Goal: Task Accomplishment & Management: Complete application form

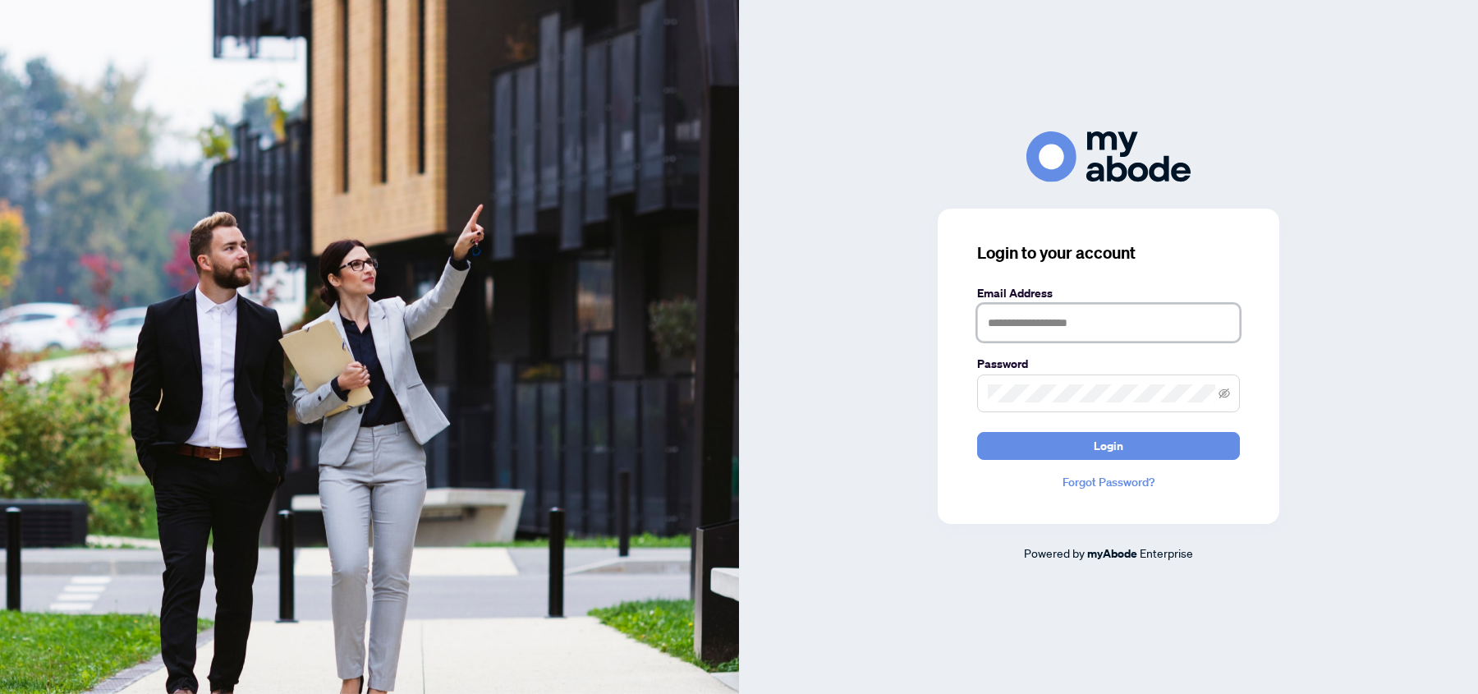
click at [1076, 323] on input "text" at bounding box center [1108, 323] width 263 height 38
type input "**********"
click at [1107, 451] on span "Login" at bounding box center [1109, 446] width 30 height 26
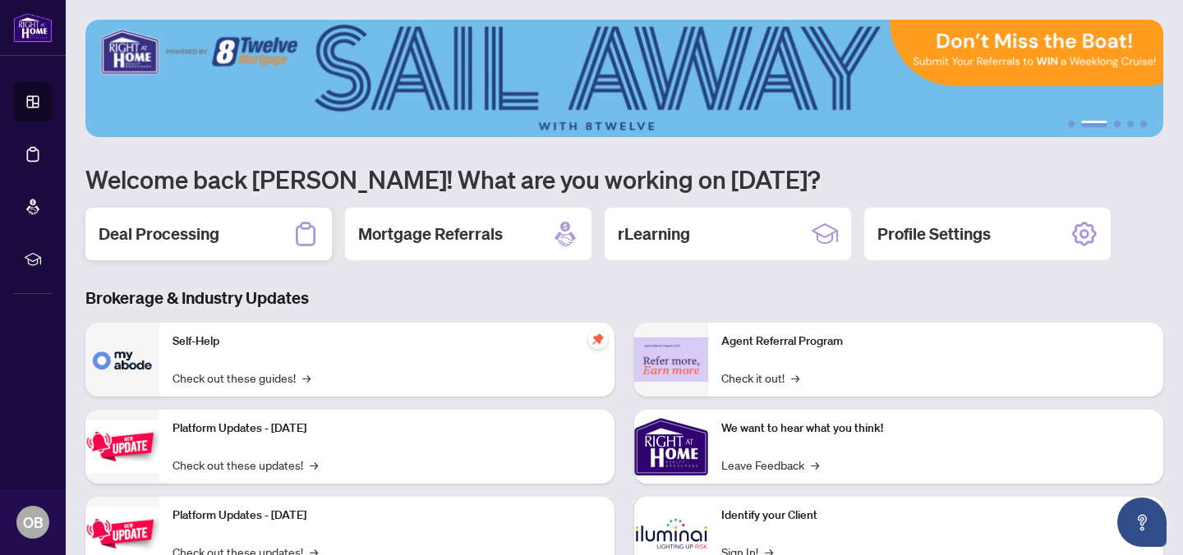
click at [218, 232] on h2 "Deal Processing" at bounding box center [159, 234] width 121 height 23
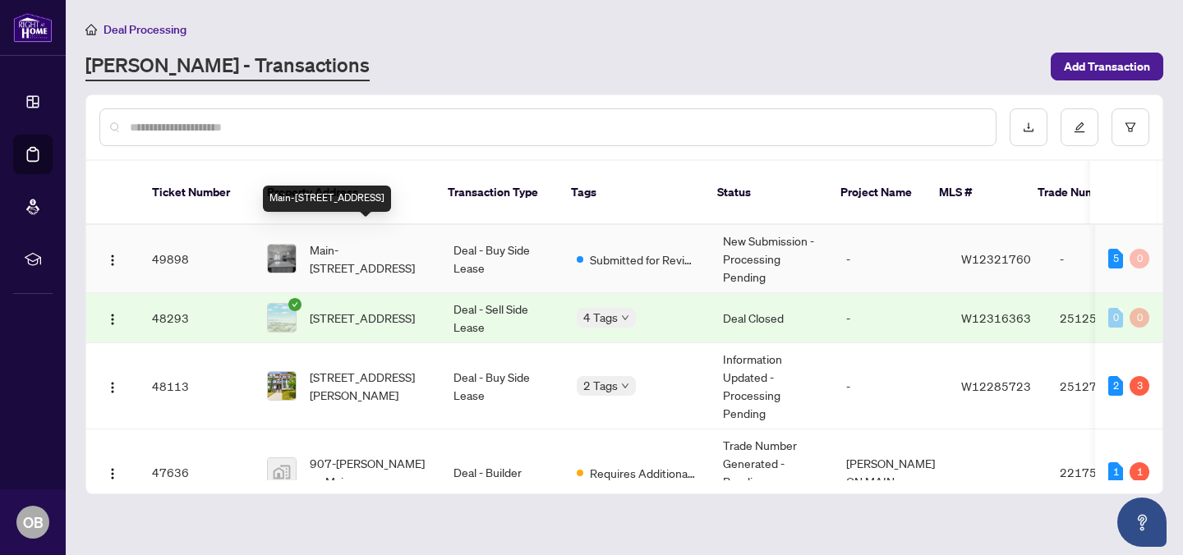
click at [392, 241] on span "Main-[STREET_ADDRESS]" at bounding box center [368, 259] width 117 height 36
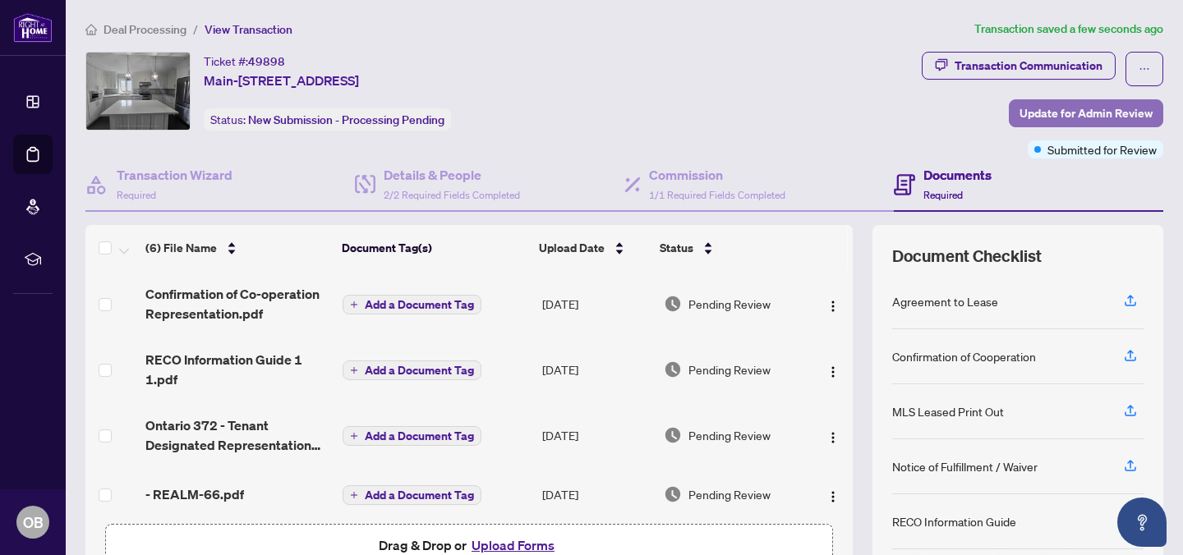
click at [1057, 100] on span "Update for Admin Review" at bounding box center [1085, 113] width 133 height 26
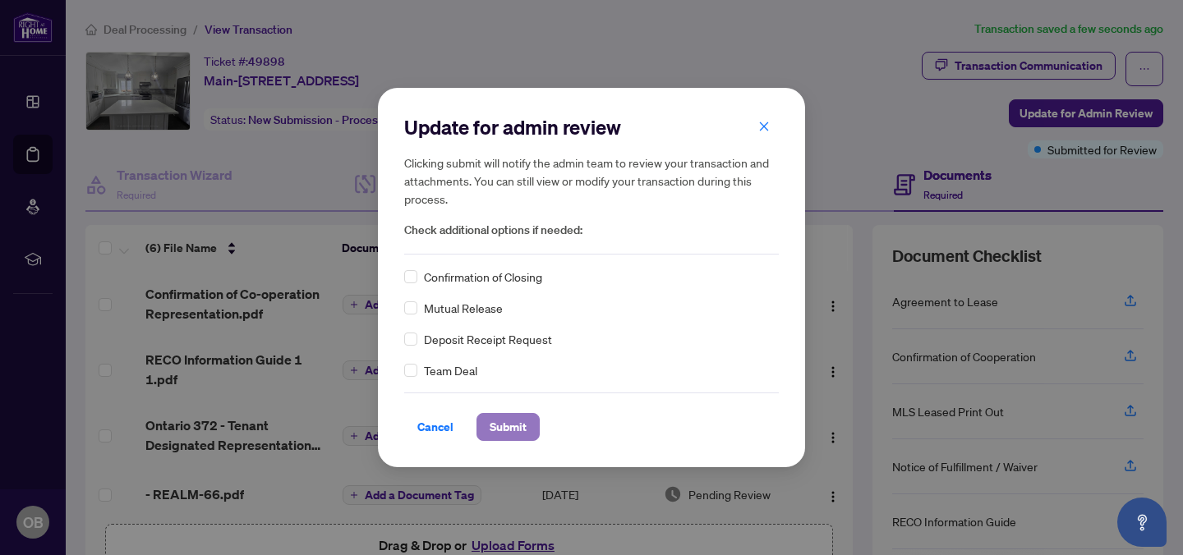
click at [511, 427] on span "Submit" at bounding box center [507, 427] width 37 height 26
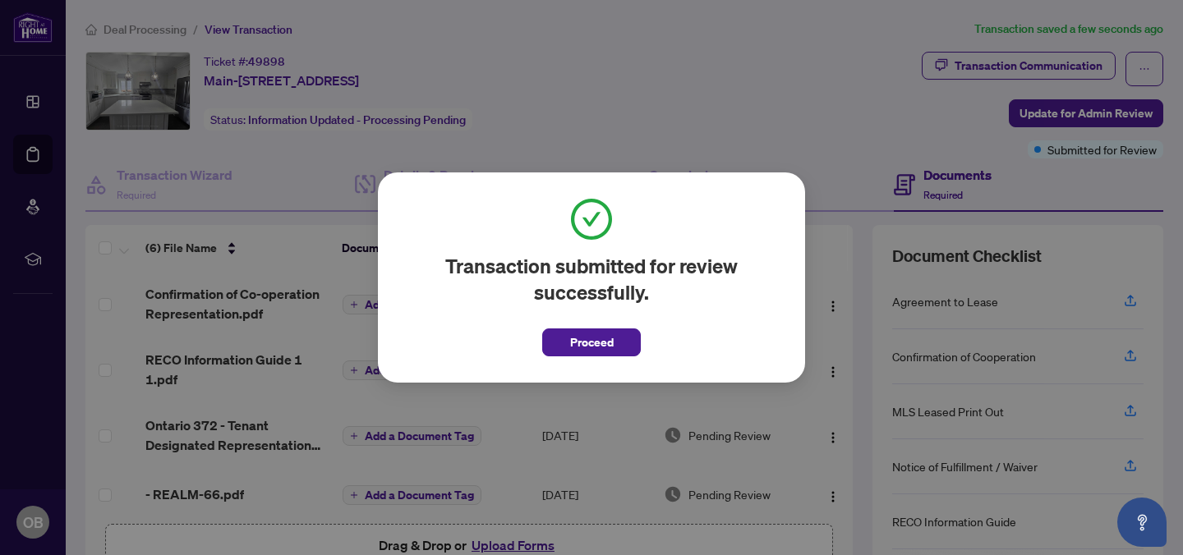
click at [788, 77] on div "Transaction submitted for review successfully. Proceed Cancel OK" at bounding box center [591, 277] width 1183 height 555
click at [600, 349] on span "Proceed" at bounding box center [592, 342] width 44 height 26
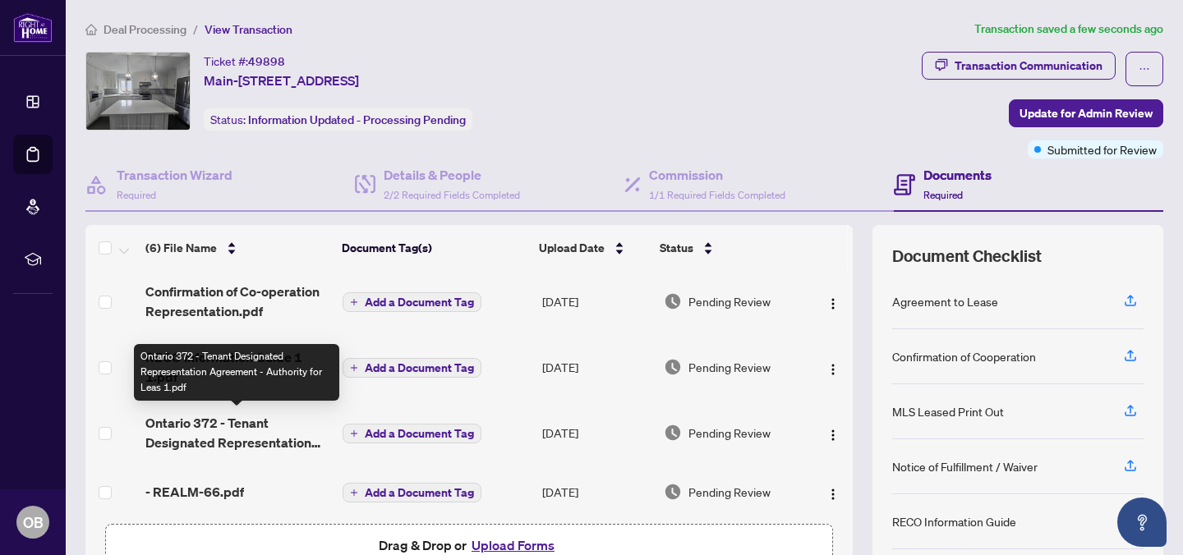
scroll to position [3, 0]
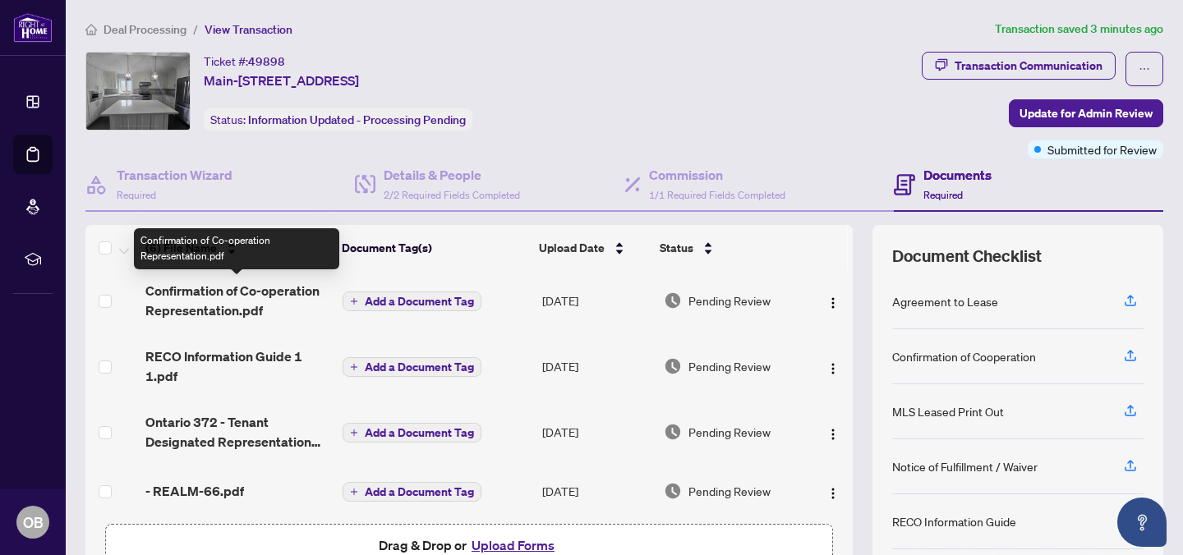
click at [276, 292] on span "Confirmation of Co-operation Representation.pdf" at bounding box center [237, 300] width 184 height 39
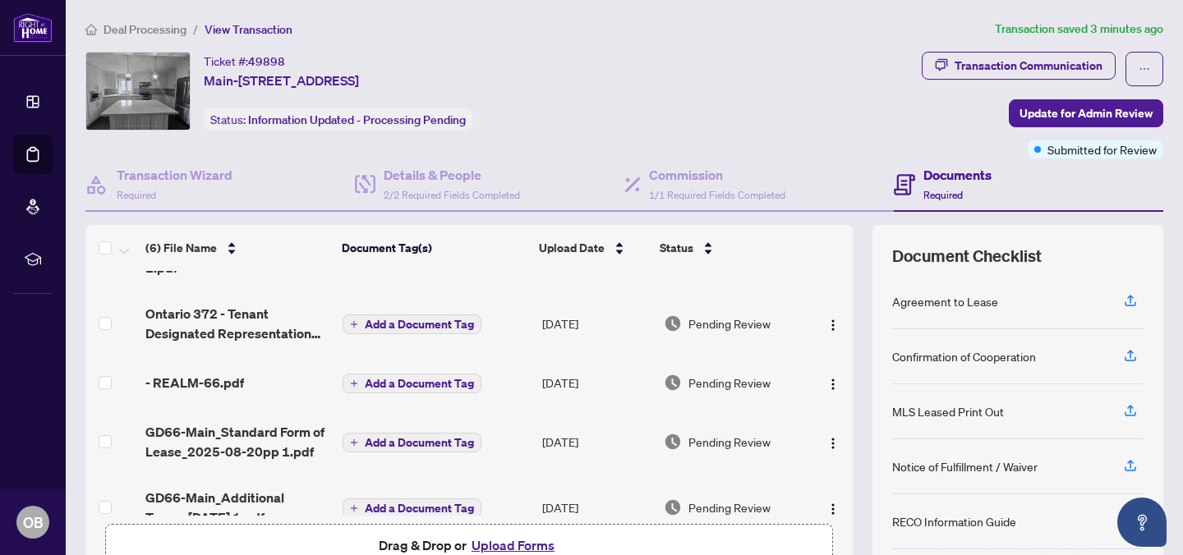
scroll to position [120, 0]
